Goal: Navigation & Orientation: Find specific page/section

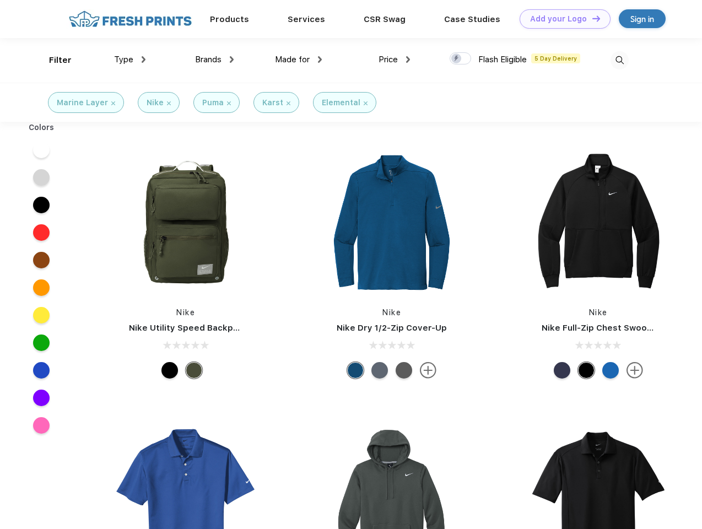
click at [561, 19] on link "Add your Logo Design Tool" at bounding box center [565, 18] width 91 height 19
click at [0, 0] on div "Design Tool" at bounding box center [0, 0] width 0 height 0
click at [591, 18] on link "Add your Logo Design Tool" at bounding box center [565, 18] width 91 height 19
click at [53, 60] on div "Filter" at bounding box center [60, 60] width 23 height 13
click at [130, 60] on span "Type" at bounding box center [123, 60] width 19 height 10
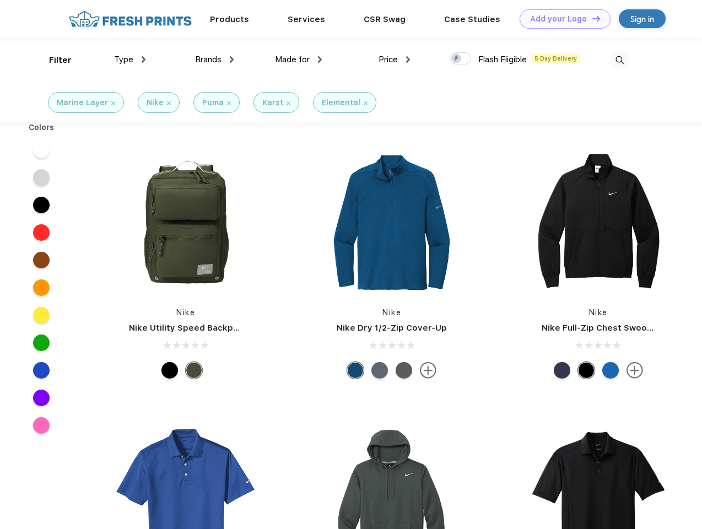
click at [214, 60] on span "Brands" at bounding box center [208, 60] width 26 height 10
click at [299, 60] on span "Made for" at bounding box center [292, 60] width 35 height 10
click at [395, 60] on span "Price" at bounding box center [388, 60] width 19 height 10
click at [461, 59] on div at bounding box center [460, 58] width 21 height 12
click at [457, 59] on input "checkbox" at bounding box center [453, 55] width 7 height 7
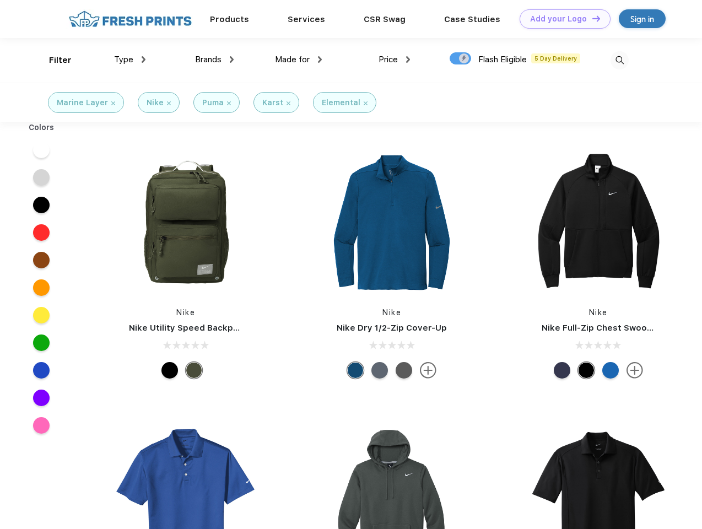
click at [619, 60] on img at bounding box center [620, 60] width 18 height 18
